Goal: Information Seeking & Learning: Learn about a topic

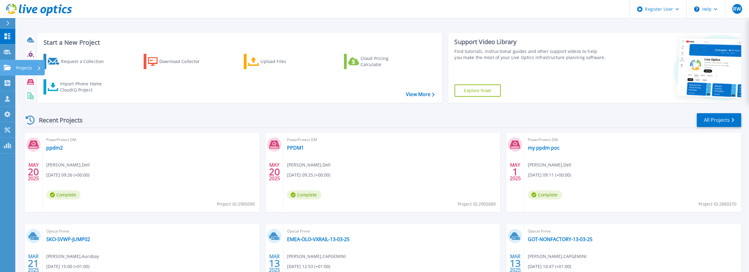
click at [22, 66] on p "Projects" at bounding box center [24, 68] width 16 height 16
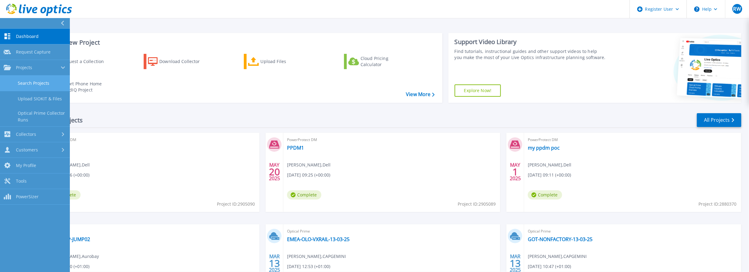
click at [41, 84] on link "Search Projects" at bounding box center [35, 84] width 70 height 16
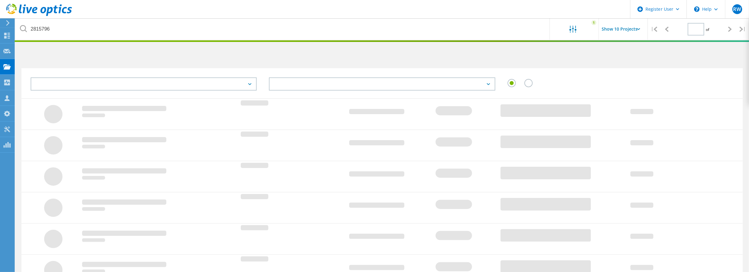
type input "1"
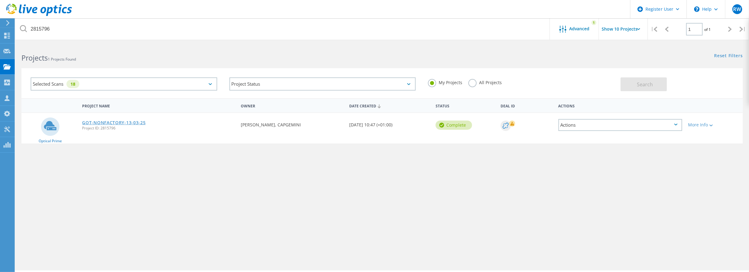
click at [116, 123] on link "GOT-NONFACTORY-13-03-25" at bounding box center [113, 123] width 63 height 4
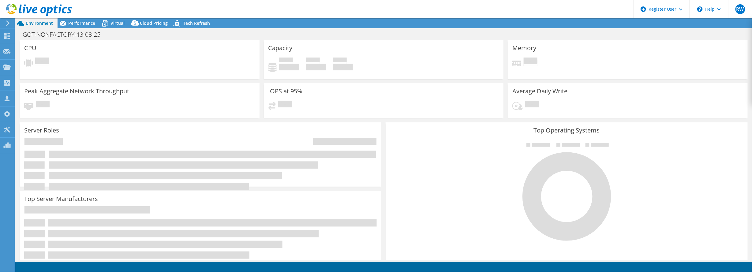
select select "USD"
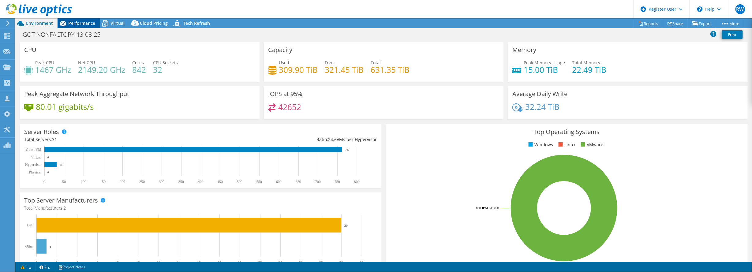
click at [91, 26] on div "Performance" at bounding box center [79, 23] width 42 height 10
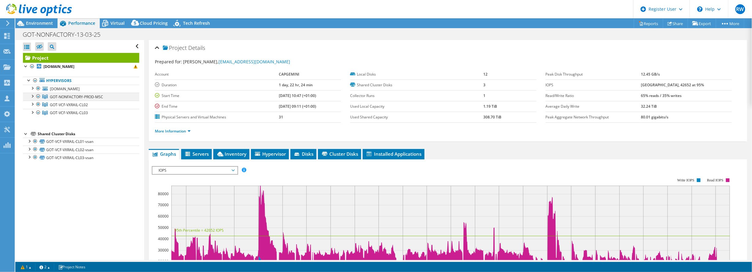
click at [31, 96] on div at bounding box center [32, 96] width 6 height 6
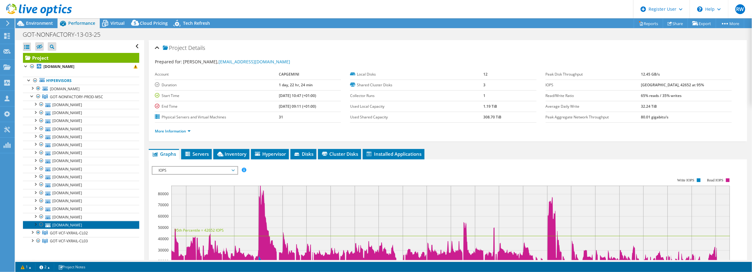
click at [65, 224] on link "[DOMAIN_NAME]" at bounding box center [81, 225] width 116 height 8
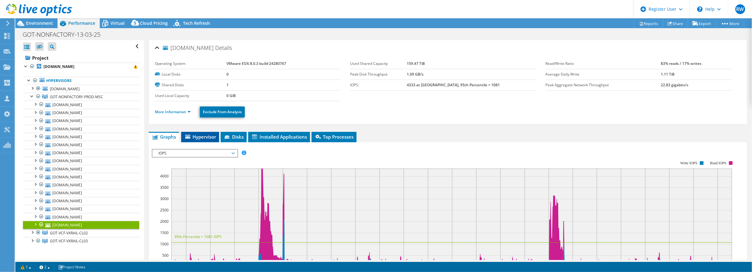
click at [210, 137] on span "Hypervisor" at bounding box center [200, 137] width 32 height 6
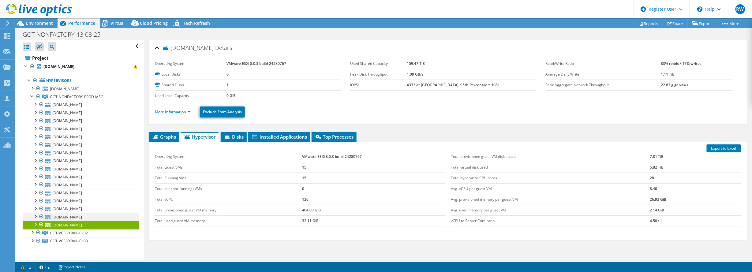
click at [37, 213] on div at bounding box center [35, 216] width 6 height 6
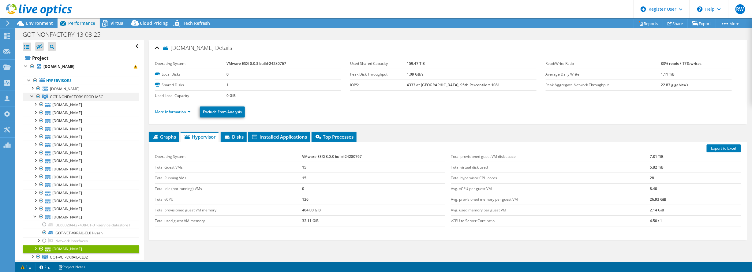
click at [31, 99] on link "GOT-NONFACTORY-PROD-MSC" at bounding box center [81, 97] width 116 height 8
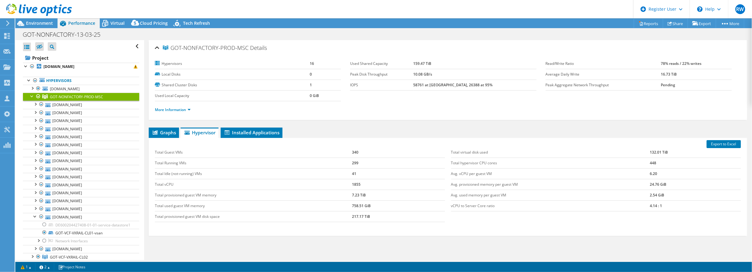
click at [32, 95] on div at bounding box center [32, 96] width 6 height 6
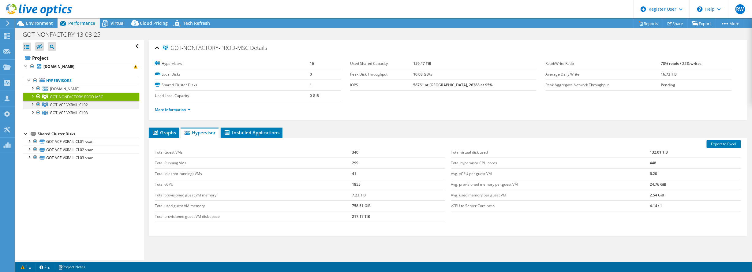
click at [32, 102] on div at bounding box center [32, 104] width 6 height 6
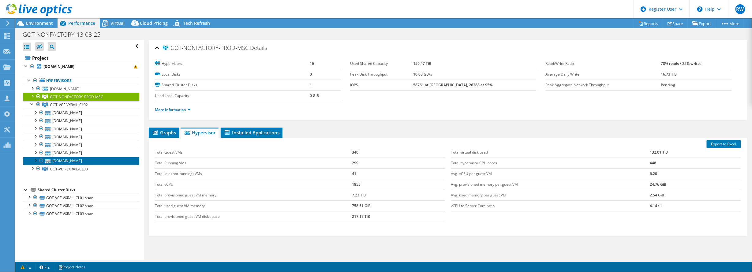
click at [87, 160] on link "[DOMAIN_NAME]" at bounding box center [81, 161] width 116 height 8
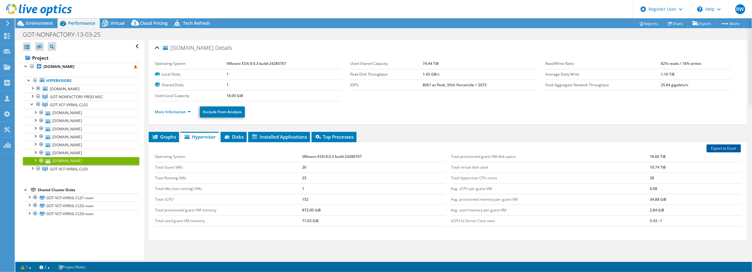
click at [733, 148] on link "Export to Excel" at bounding box center [724, 149] width 34 height 8
click at [71, 33] on h1 "GOT-NONFACTORY-13-03-25" at bounding box center [65, 34] width 90 height 7
drag, startPoint x: 75, startPoint y: 34, endPoint x: 34, endPoint y: 30, distance: 40.6
click at [34, 30] on div "RW Dell User Richard Westfeldt Richard.Westfeldt@dell.com Dell My Profile Log O…" at bounding box center [376, 136] width 752 height 272
drag, startPoint x: 76, startPoint y: 32, endPoint x: 23, endPoint y: 33, distance: 53.0
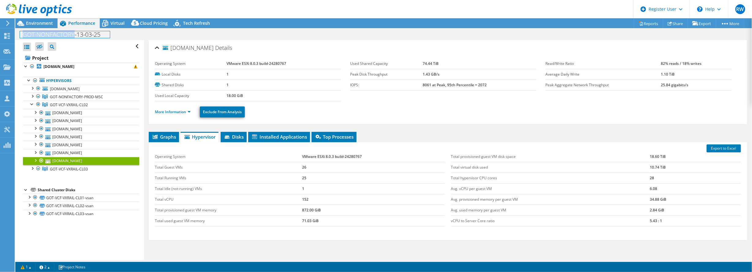
click at [23, 33] on h1 "GOT-NONFACTORY-13-03-25" at bounding box center [65, 34] width 90 height 7
copy h1 "GOT-NONFACTORY"
click at [10, 66] on use at bounding box center [6, 66] width 7 height 5
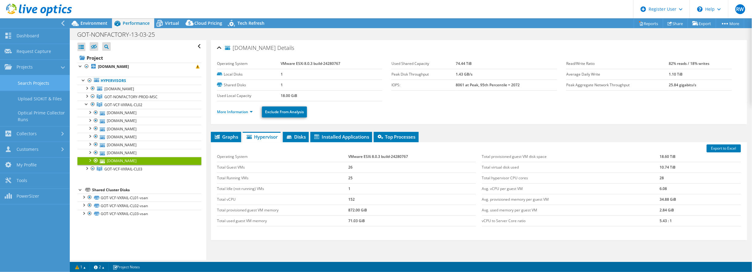
click at [32, 81] on link "Search Projects" at bounding box center [35, 83] width 70 height 16
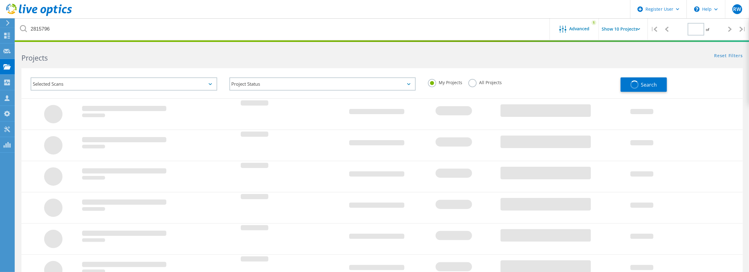
type input "1"
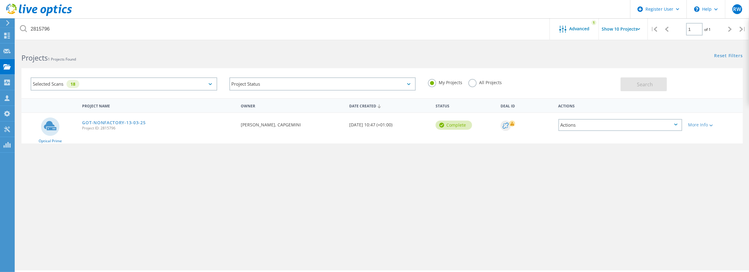
click at [483, 80] on label "All Projects" at bounding box center [484, 82] width 33 height 6
click at [0, 0] on input "All Projects" at bounding box center [0, 0] width 0 height 0
click at [166, 80] on div "Selected Scans 18" at bounding box center [124, 83] width 187 height 13
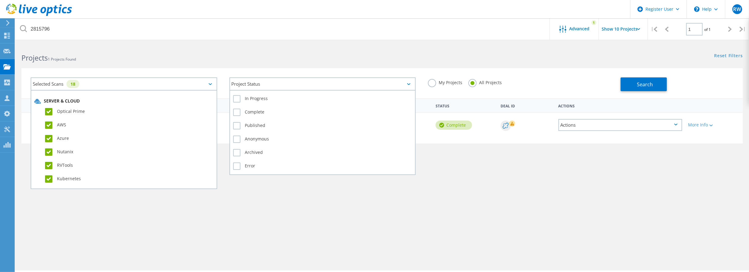
click at [274, 81] on div "Project Status" at bounding box center [322, 83] width 187 height 13
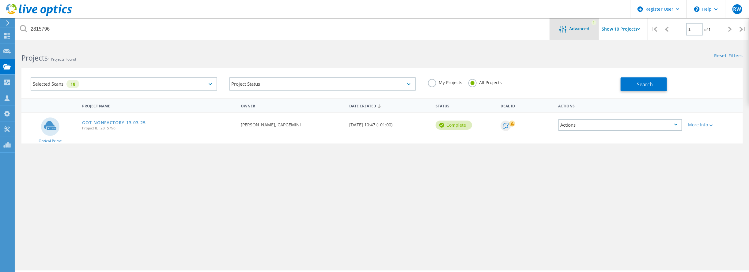
click at [580, 30] on span "Advanced" at bounding box center [579, 29] width 20 height 4
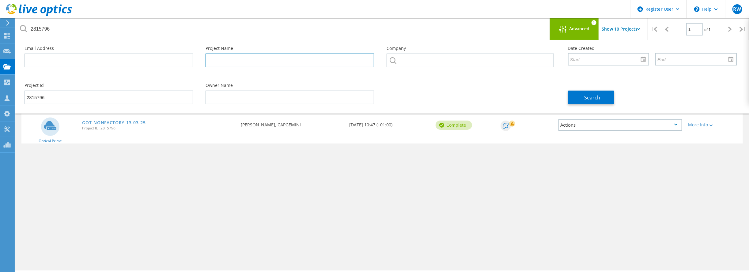
click at [246, 59] on input "text" at bounding box center [289, 61] width 169 height 14
paste input "GOT-NONFACTORY"
type input "GOT-NONFACTORY"
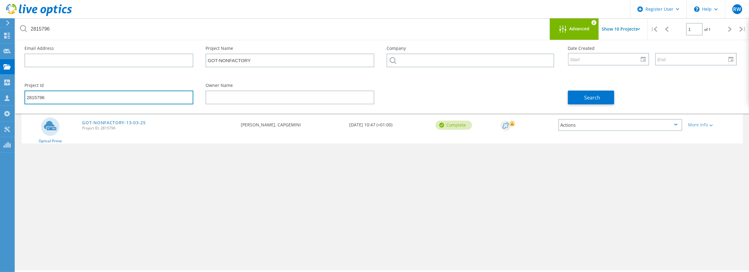
click at [105, 94] on input "2815796" at bounding box center [108, 98] width 169 height 14
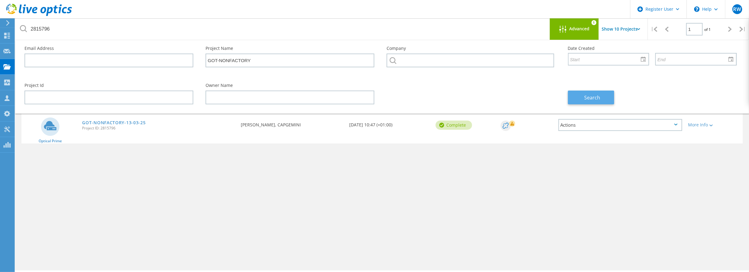
click at [570, 100] on button "Search" at bounding box center [591, 98] width 46 height 14
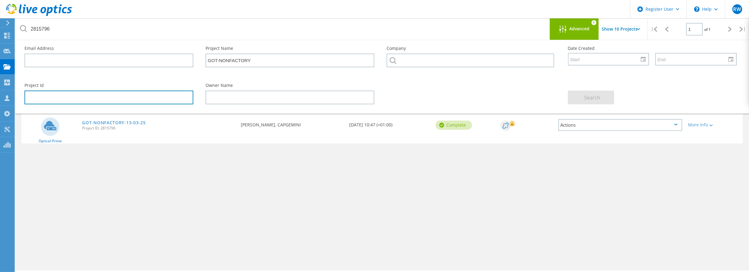
click at [49, 102] on input "text" at bounding box center [108, 98] width 169 height 14
paste input "2815796"
type input "2815796"
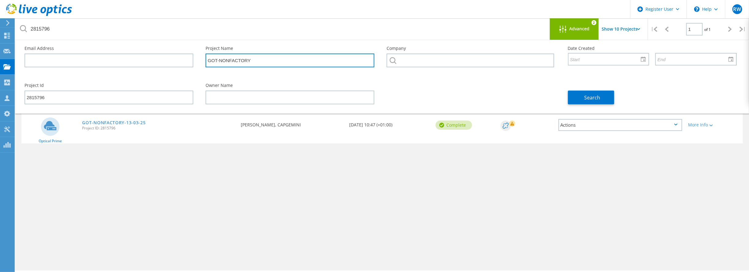
click at [274, 59] on input "GOT-NONFACTORY" at bounding box center [289, 61] width 169 height 14
click at [102, 121] on link "GOT-NONFACTORY-13-03-25" at bounding box center [113, 123] width 63 height 4
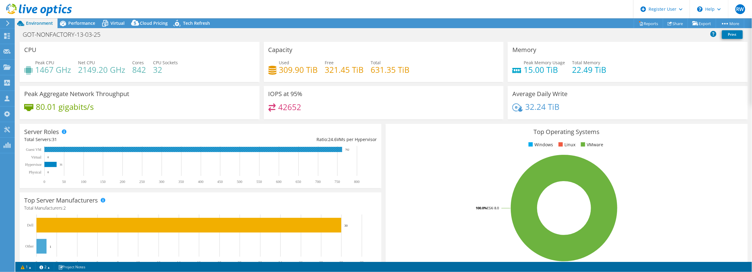
scroll to position [73, 0]
click at [5, 20] on div at bounding box center [36, 10] width 72 height 21
click at [7, 24] on icon at bounding box center [8, 24] width 5 height 6
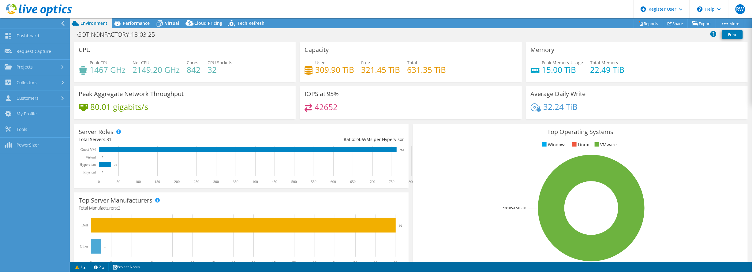
click at [85, 26] on span "Environment" at bounding box center [94, 23] width 27 height 6
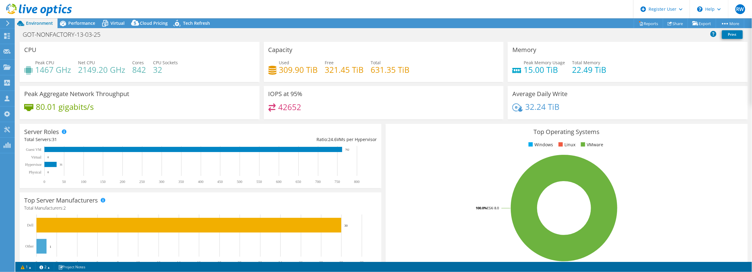
click at [49, 25] on span "Environment" at bounding box center [39, 23] width 27 height 6
click at [86, 24] on span "Performance" at bounding box center [81, 23] width 27 height 6
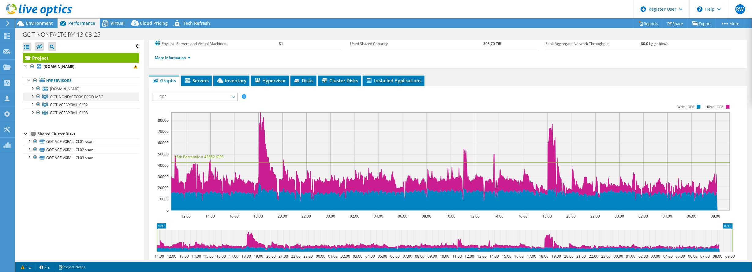
click at [34, 96] on div at bounding box center [32, 96] width 6 height 6
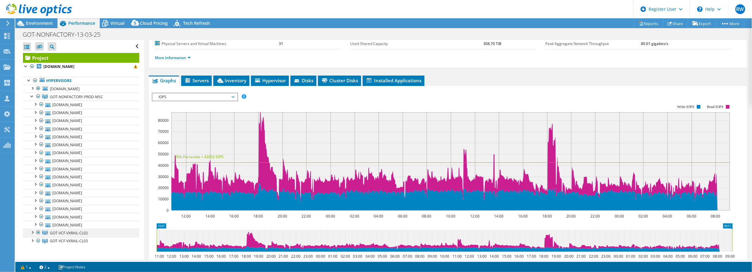
click at [32, 231] on div at bounding box center [32, 232] width 6 height 6
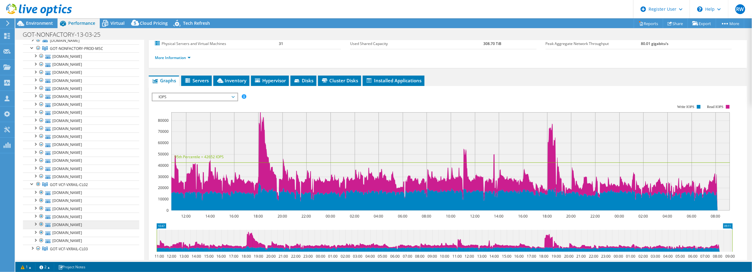
scroll to position [49, 0]
